Goal: Task Accomplishment & Management: Manage account settings

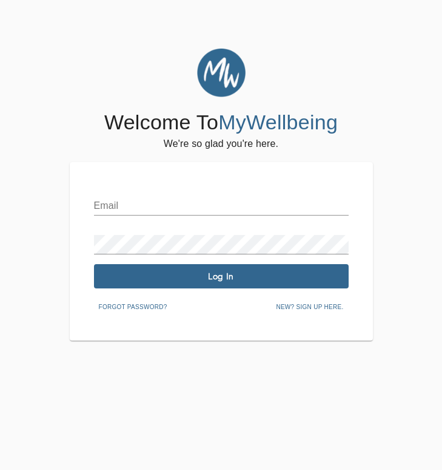
click at [129, 201] on input "text" at bounding box center [221, 205] width 255 height 19
type input "[PERSON_NAME][EMAIL_ADDRESS][PERSON_NAME][DOMAIN_NAME]"
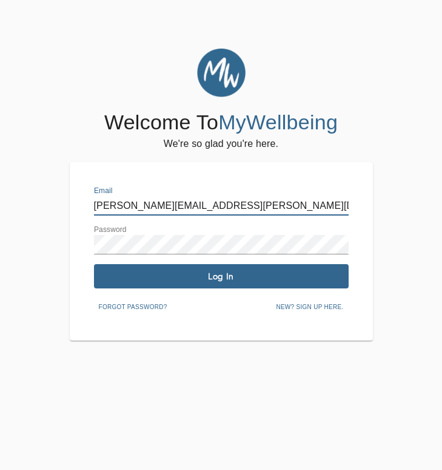
click at [175, 277] on span "Log In" at bounding box center [221, 277] width 245 height 12
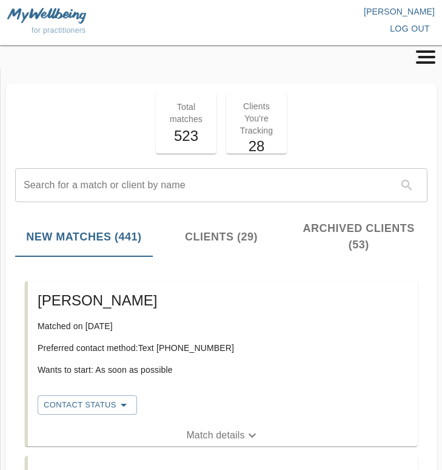
click at [391, 12] on p "[PERSON_NAME]" at bounding box center [328, 11] width 214 height 12
click at [29, 15] on img at bounding box center [46, 15] width 79 height 15
click at [392, 13] on p "[PERSON_NAME]" at bounding box center [328, 11] width 214 height 12
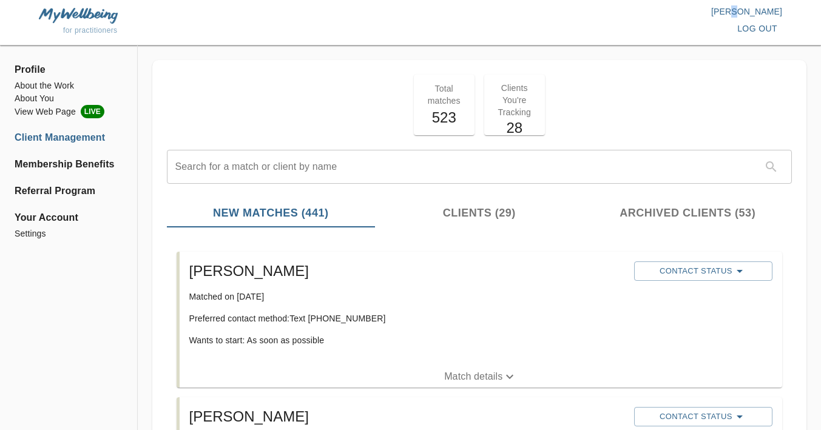
scroll to position [175, 0]
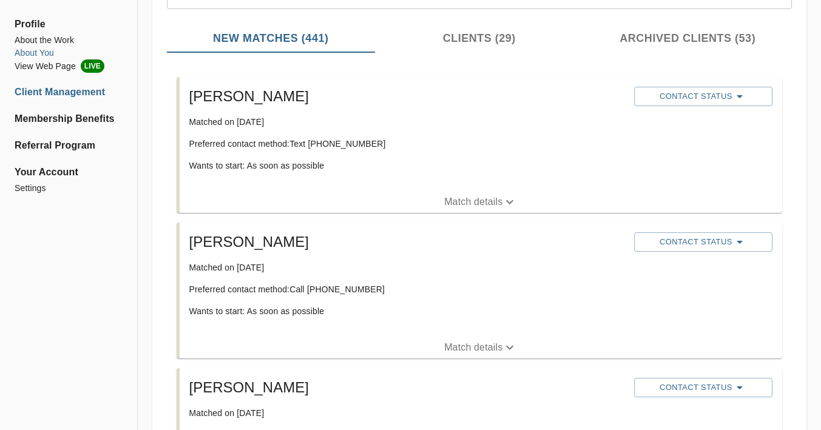
click at [33, 53] on li "About You" at bounding box center [69, 53] width 108 height 13
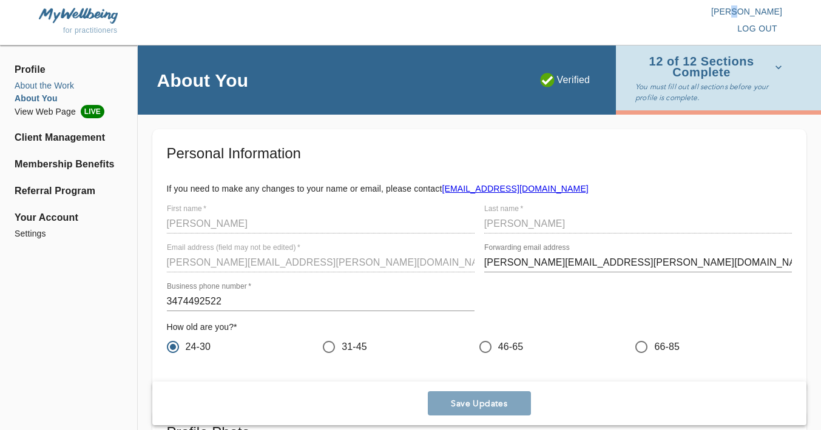
click at [43, 86] on li "About the Work" at bounding box center [69, 85] width 108 height 13
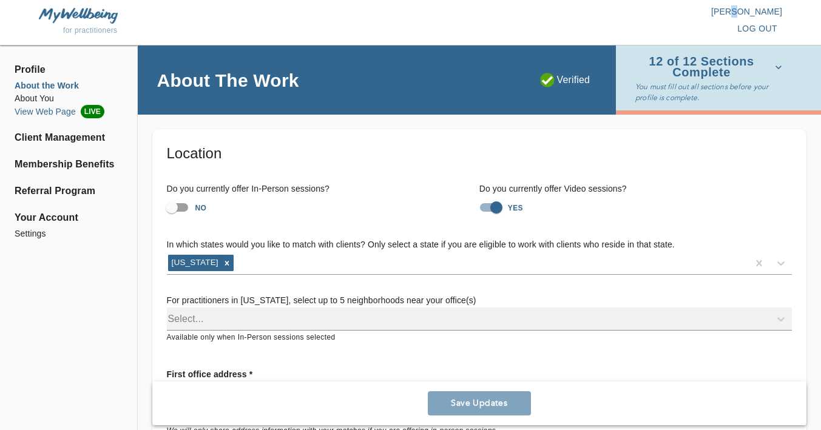
click at [34, 114] on li "View Web Page LIVE" at bounding box center [69, 111] width 108 height 13
